Goal: Information Seeking & Learning: Learn about a topic

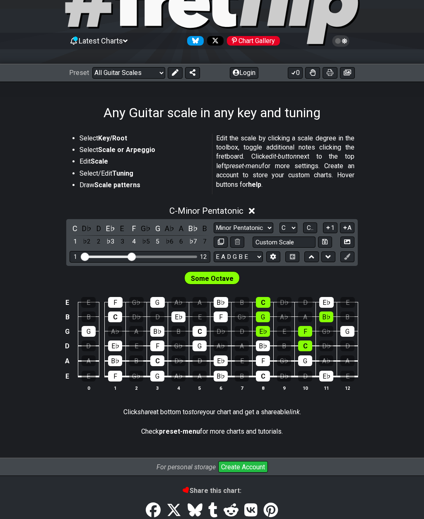
scroll to position [62, 0]
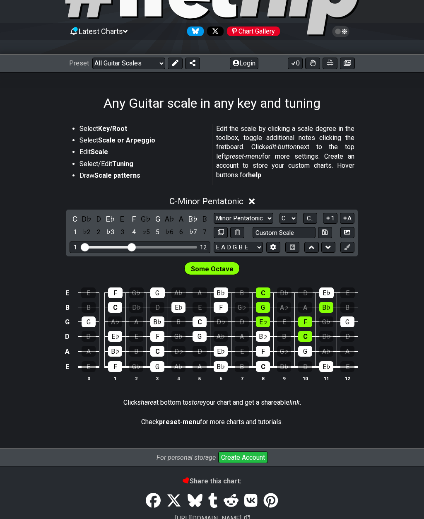
click at [254, 199] on icon at bounding box center [252, 202] width 6 height 6
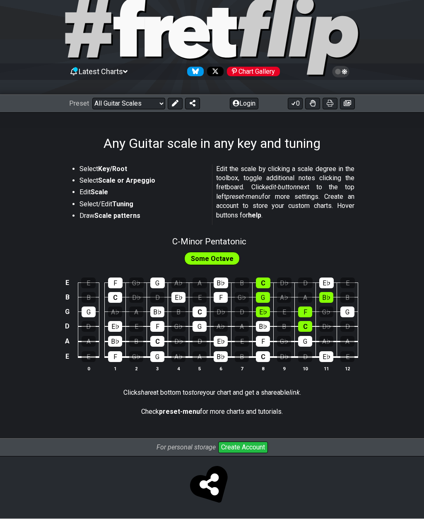
scroll to position [23, 0]
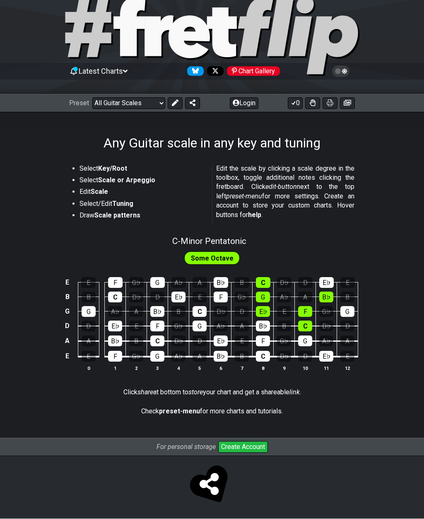
click at [142, 102] on select "Welcome to #fretflip! Initial Preset Custom Preset Minor Pentatonic Major Penta…" at bounding box center [128, 104] width 73 height 12
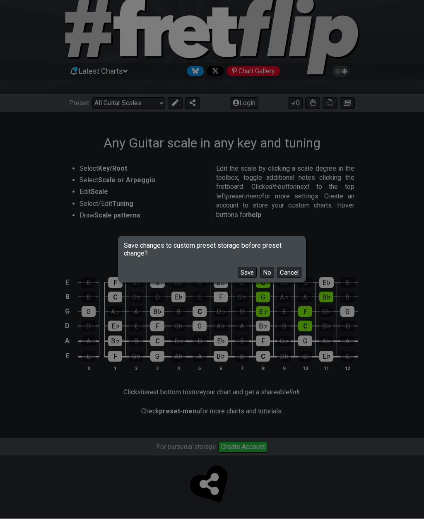
click at [269, 272] on button "No" at bounding box center [267, 272] width 14 height 11
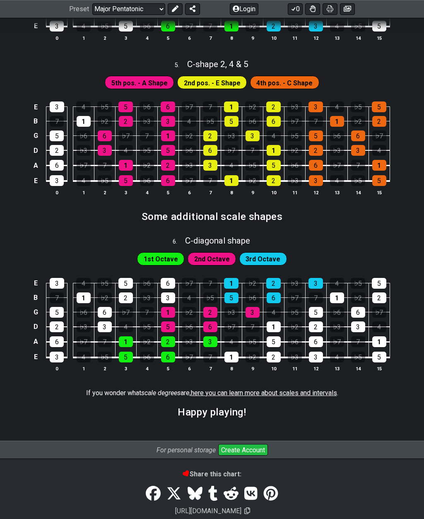
scroll to position [972, 0]
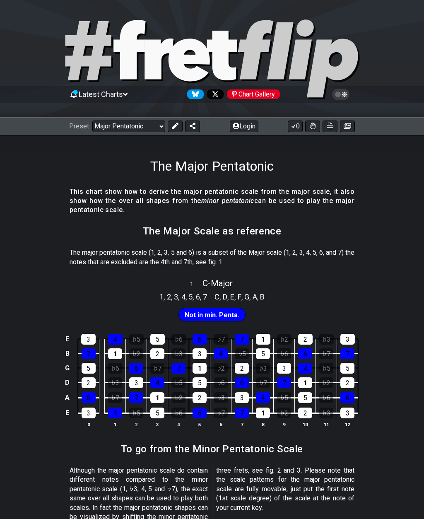
click at [130, 127] on select "Welcome to #fretflip! Initial Preset Custom Preset Minor Pentatonic Major Penta…" at bounding box center [128, 126] width 73 height 12
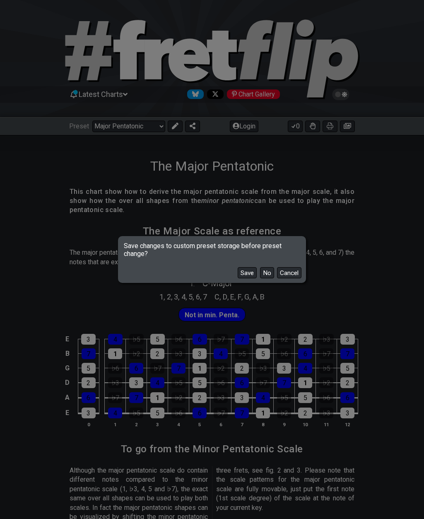
click at [267, 271] on button "No" at bounding box center [267, 272] width 14 height 11
select select "/power-chords"
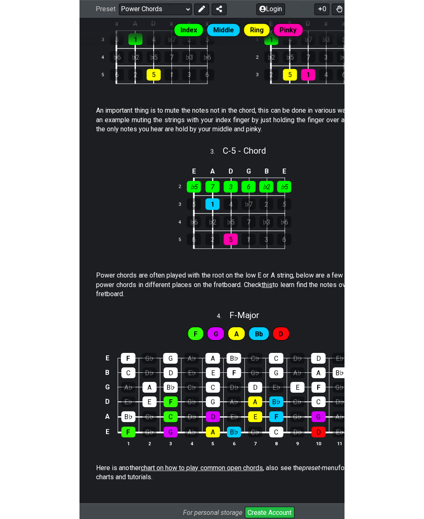
scroll to position [272, 0]
